Goal: Task Accomplishment & Management: Manage account settings

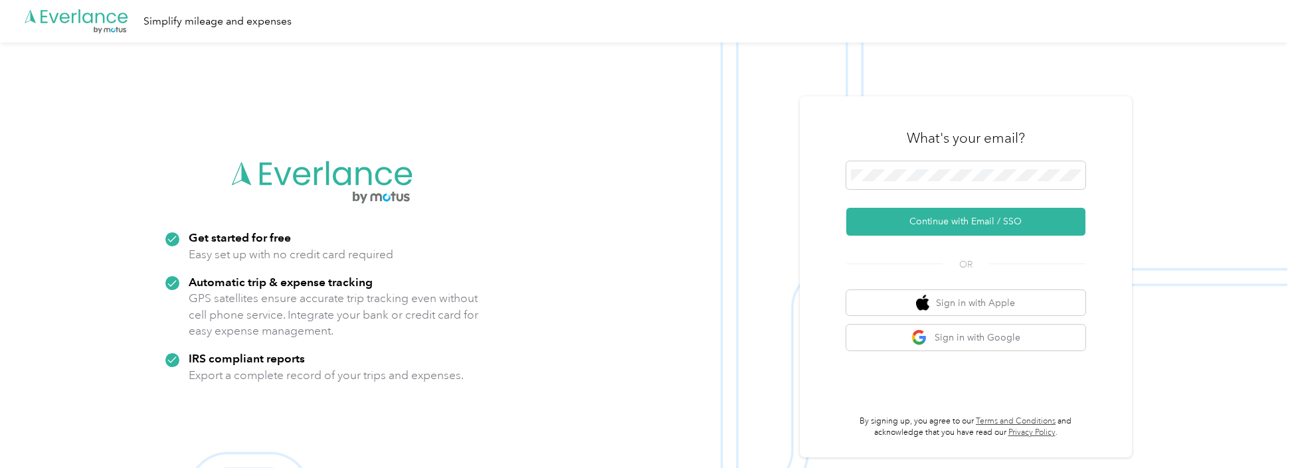
click at [992, 223] on button "Continue with Email / SSO" at bounding box center [965, 222] width 239 height 28
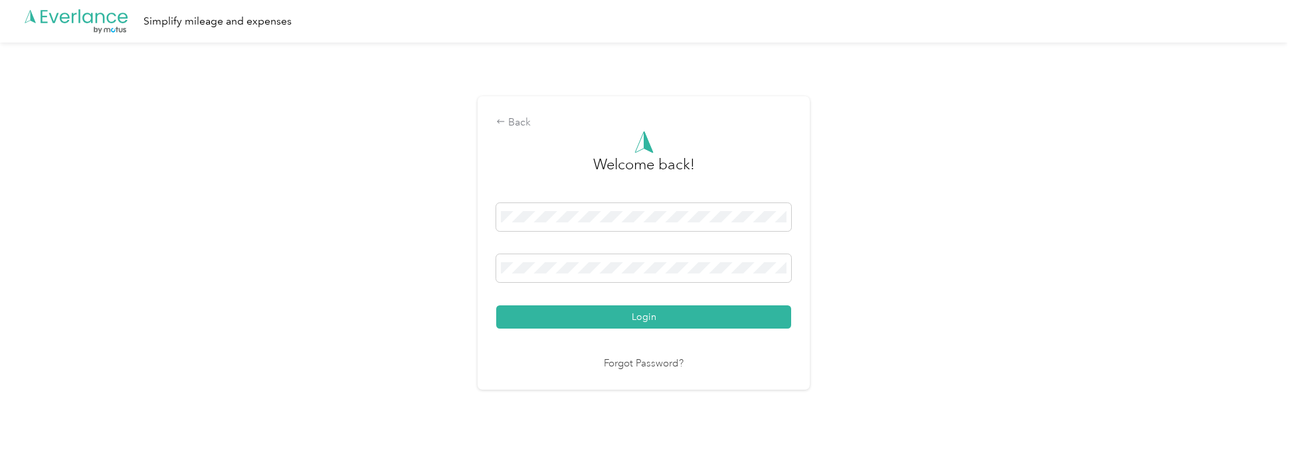
click at [693, 322] on button "Login" at bounding box center [643, 317] width 295 height 23
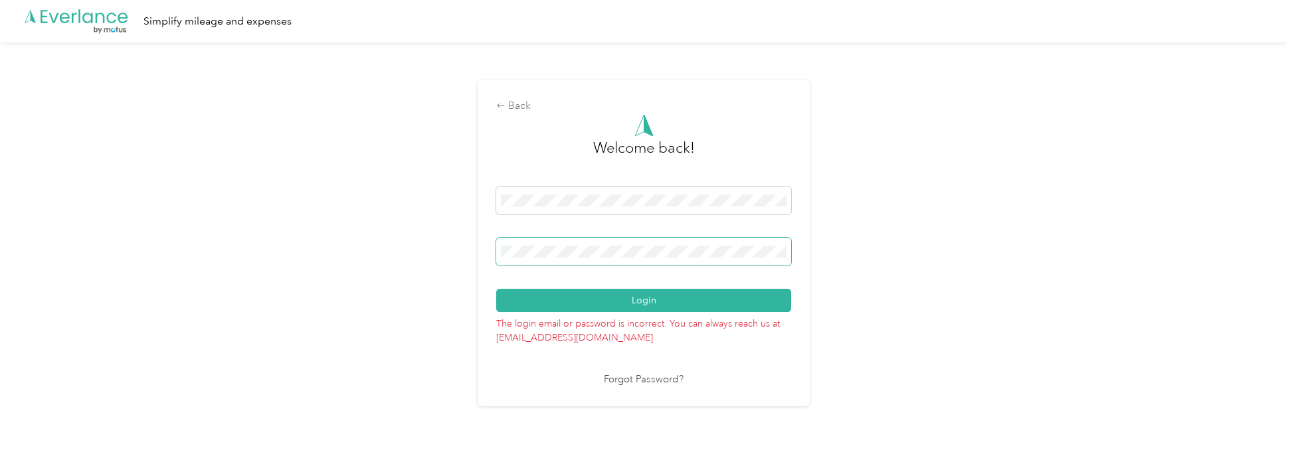
click at [496, 289] on button "Login" at bounding box center [643, 300] width 295 height 23
click at [422, 230] on div "Back Welcome back! Login The login email or password is incorrect. You can alwa…" at bounding box center [643, 249] width 1287 height 412
click at [496, 289] on button "Login" at bounding box center [643, 300] width 295 height 23
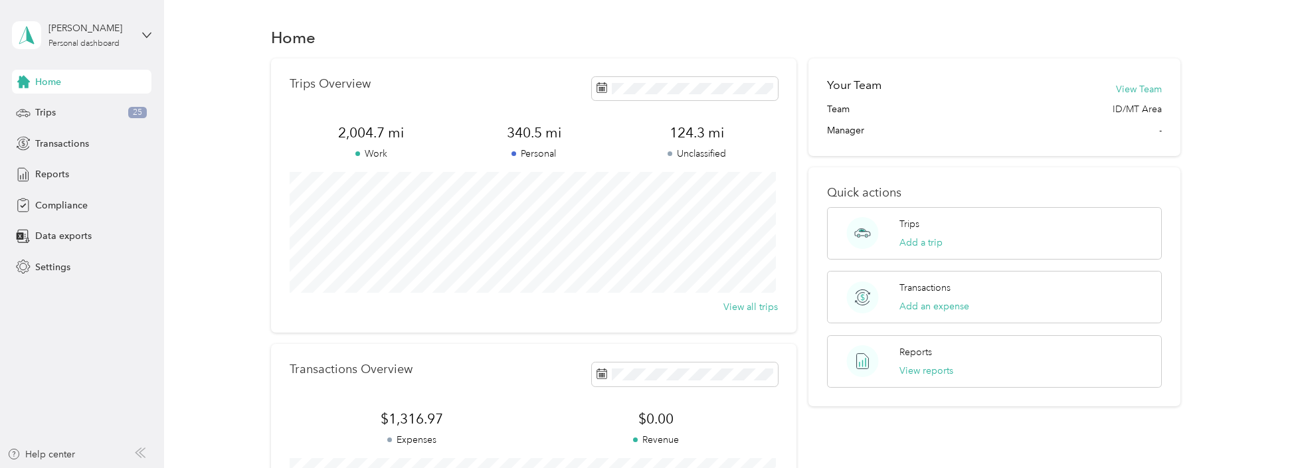
scroll to position [66, 0]
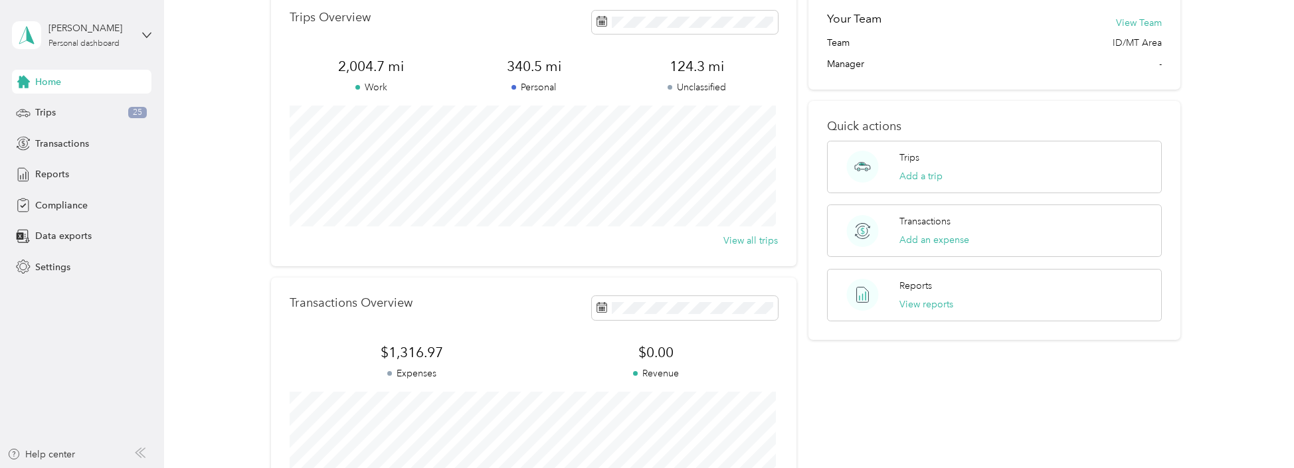
click at [915, 303] on button "View reports" at bounding box center [926, 305] width 54 height 14
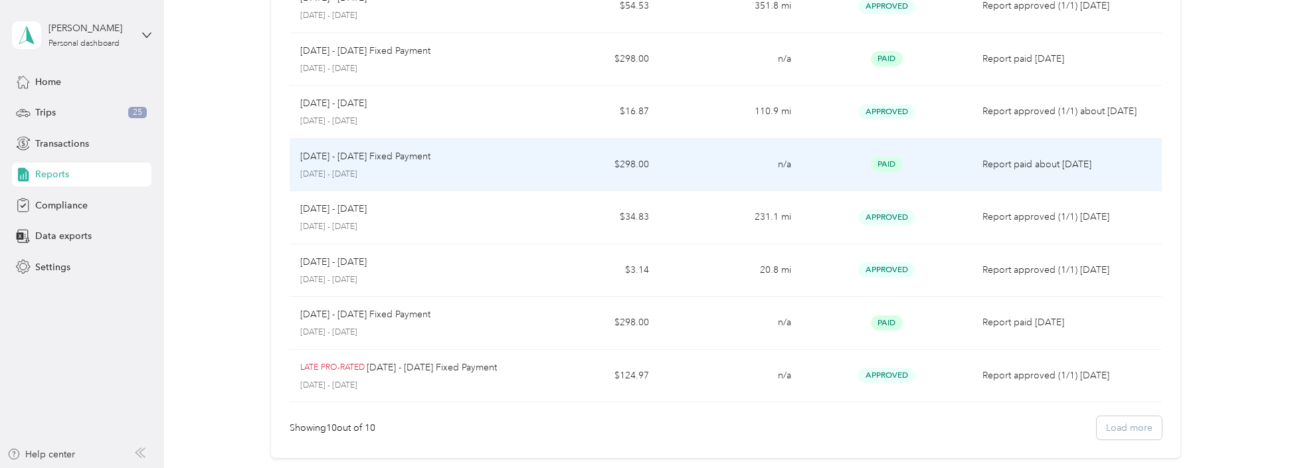
scroll to position [389, 0]
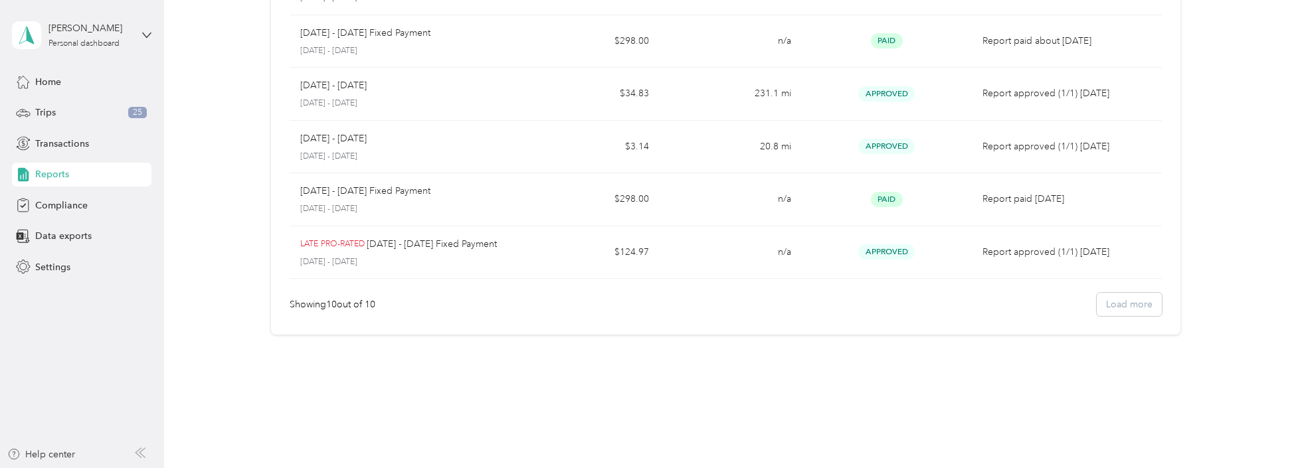
click at [1119, 300] on div "Showing 10 out of 10 Load more" at bounding box center [726, 304] width 872 height 23
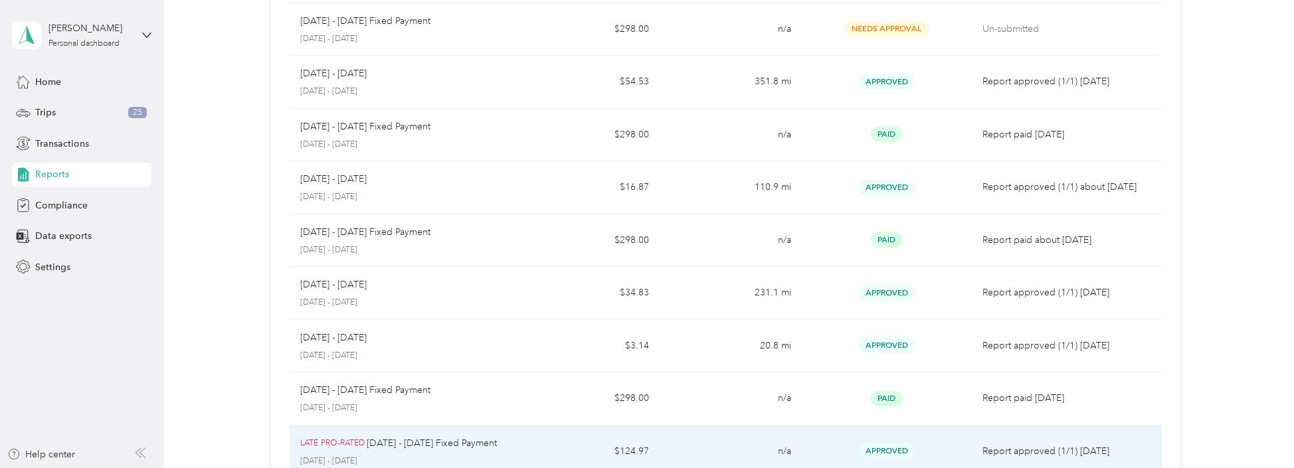
scroll to position [0, 0]
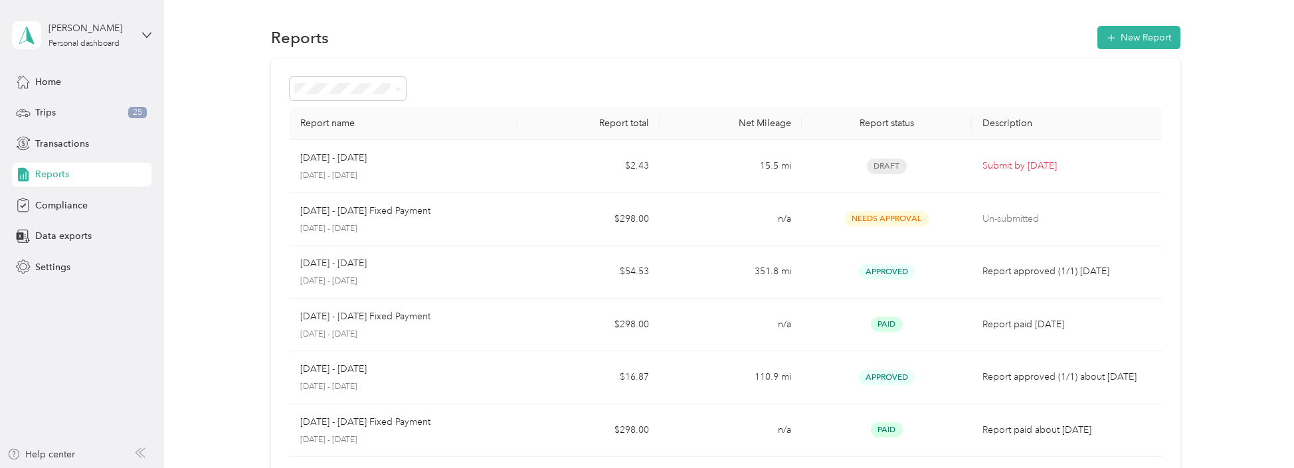
click at [399, 88] on icon at bounding box center [398, 89] width 6 height 6
click at [314, 254] on span "Paid" at bounding box center [307, 251] width 17 height 11
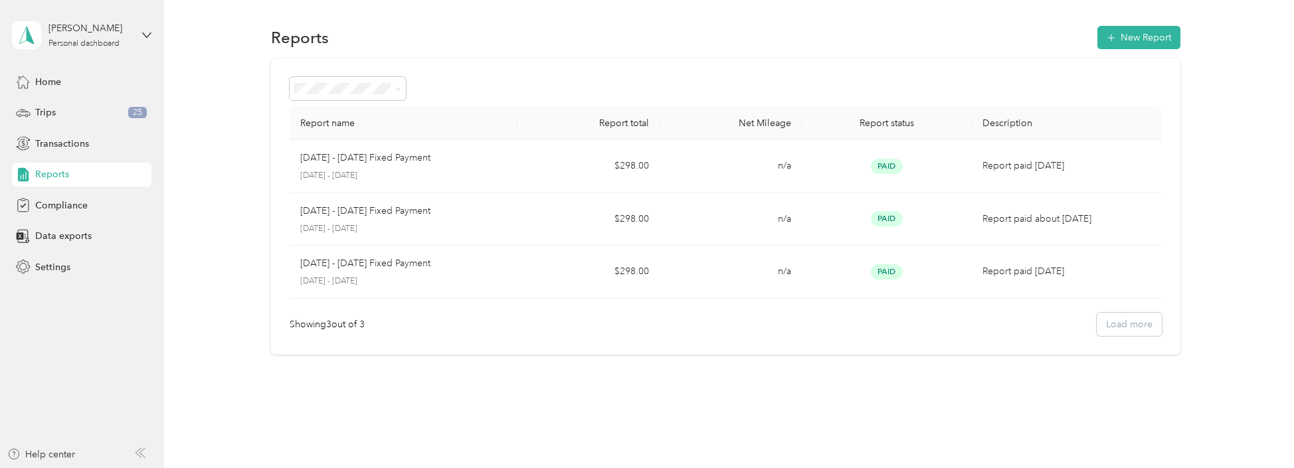
click at [396, 93] on span at bounding box center [396, 89] width 11 height 14
click at [401, 90] on icon at bounding box center [398, 89] width 6 height 6
click at [334, 207] on div "Approved" at bounding box center [348, 206] width 98 height 14
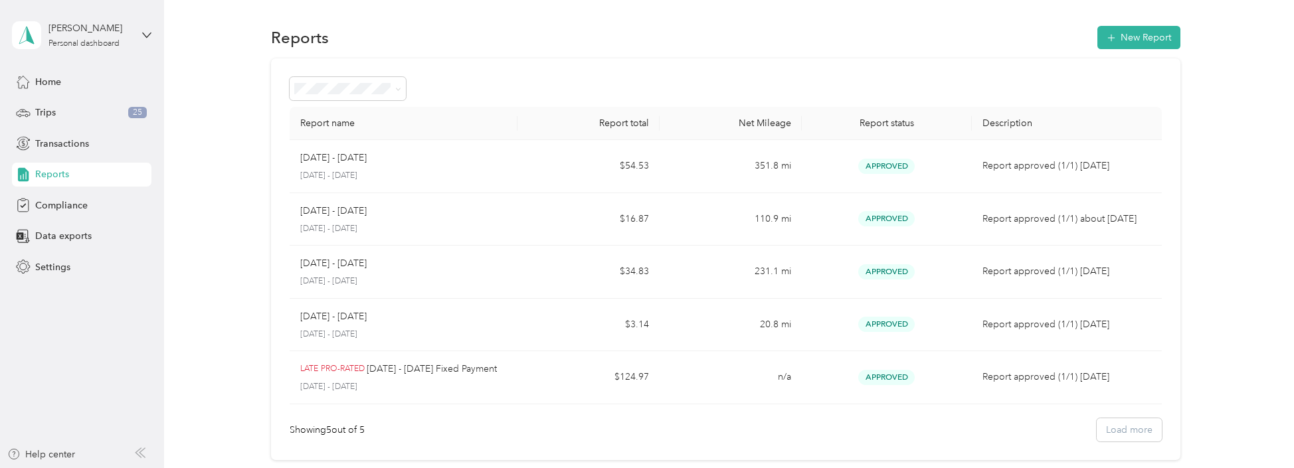
click at [397, 90] on icon at bounding box center [398, 89] width 6 height 6
click at [325, 112] on span "All Reports" at bounding box center [322, 113] width 46 height 11
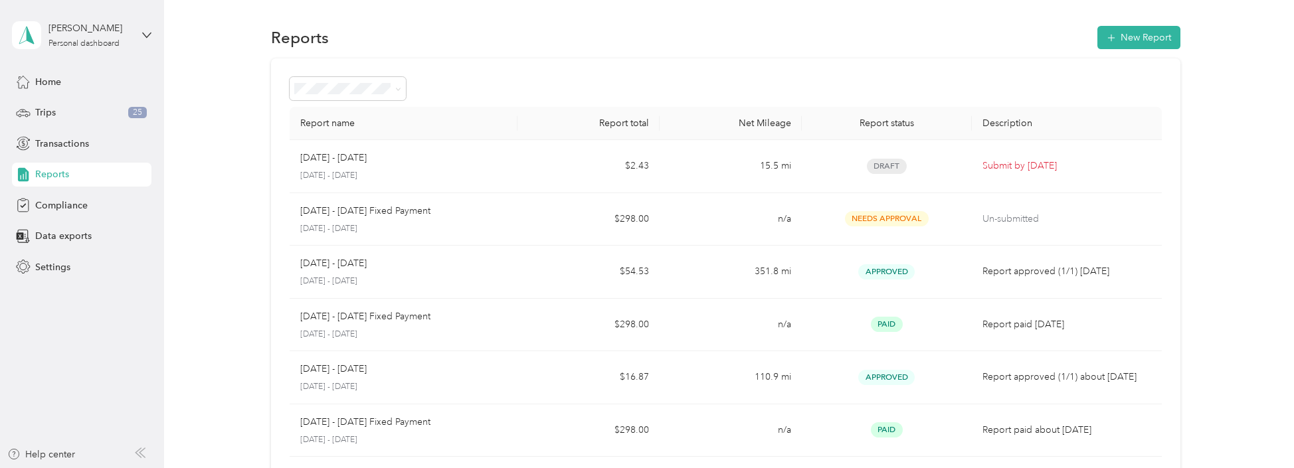
click at [349, 41] on div "Reports New Report" at bounding box center [725, 37] width 909 height 28
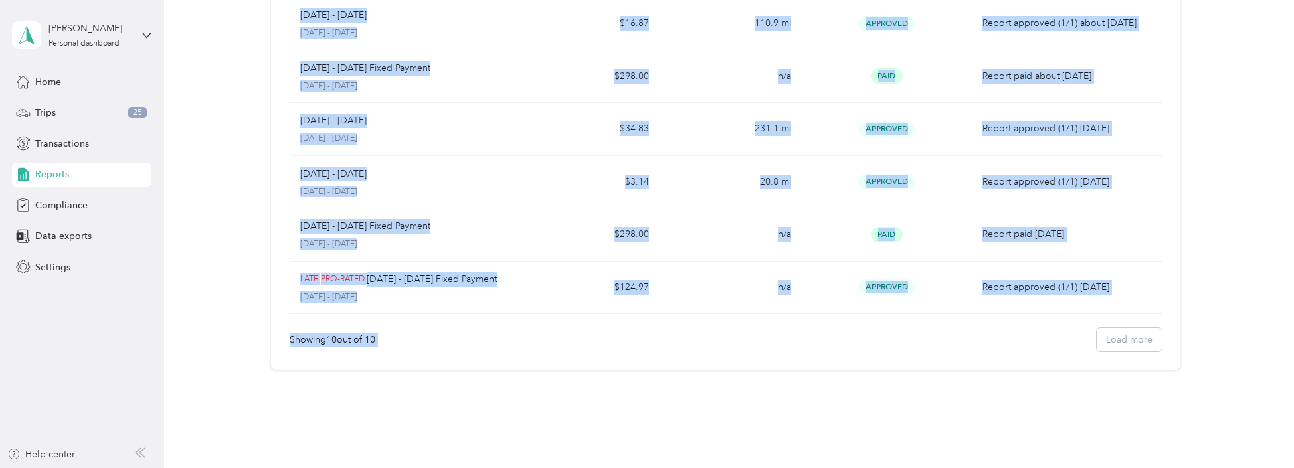
scroll to position [367, 0]
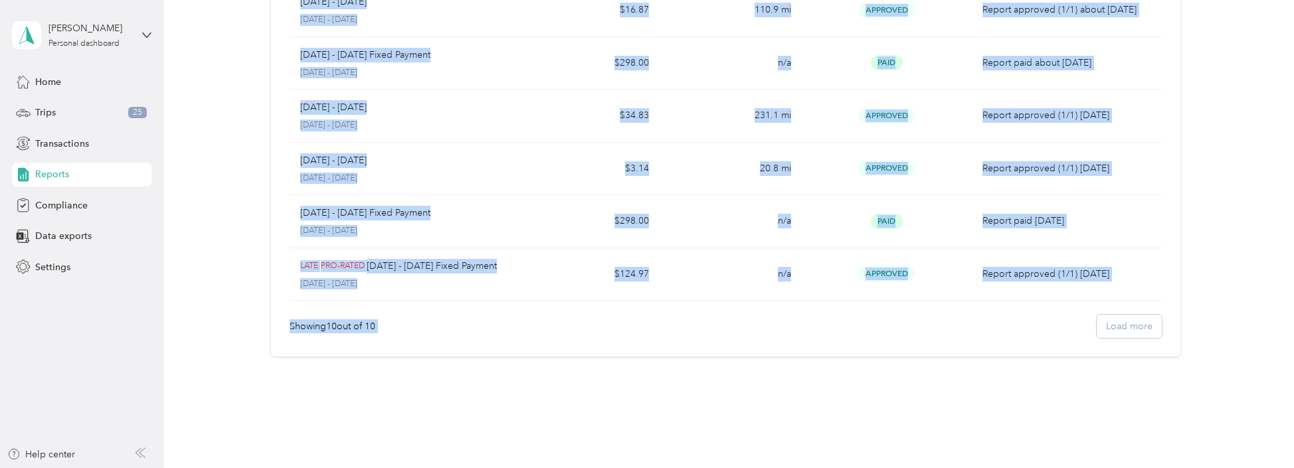
drag, startPoint x: 285, startPoint y: 54, endPoint x: 1081, endPoint y: 314, distance: 837.1
click at [1081, 314] on div "Report name Report total Net Mileage Report status Description [DATE] - [DATE] …" at bounding box center [725, 24] width 909 height 666
copy div "Loremi dolo Sitame conse Adi Elitsed Doeius tempor Incididuntu Lab 6 - 78, 9550…"
